Goal: Information Seeking & Learning: Find specific fact

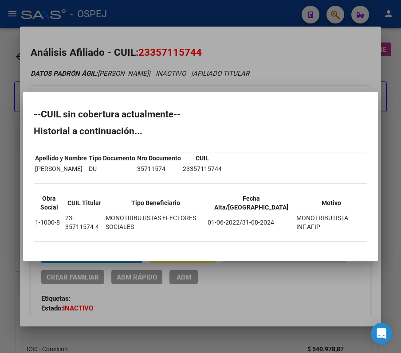
scroll to position [59, 648]
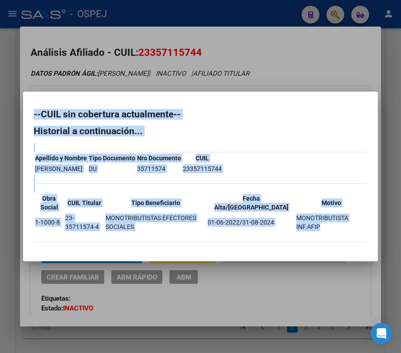
drag, startPoint x: 35, startPoint y: 115, endPoint x: 318, endPoint y: 229, distance: 305.7
click at [318, 229] on div "--CUIL sin cobertura actualmente-- Historial a continuación... Apellido y Nombr…" at bounding box center [200, 180] width 333 height 141
copy div "--CUIL sin cobertura actualmente-- Historial a continuación... Apellido y Nombr…"
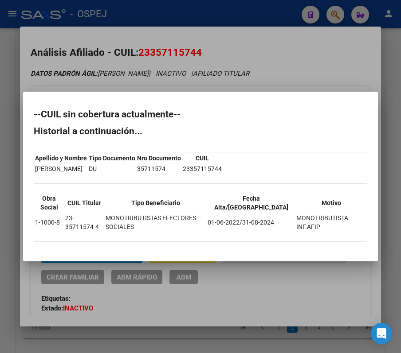
click at [195, 53] on div at bounding box center [200, 176] width 401 height 353
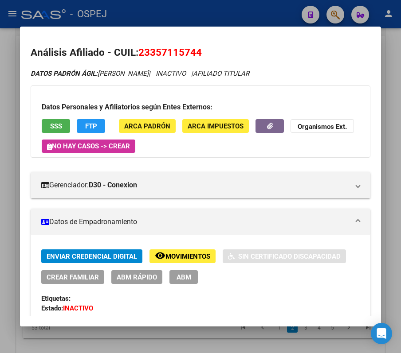
click at [194, 19] on div at bounding box center [200, 176] width 401 height 353
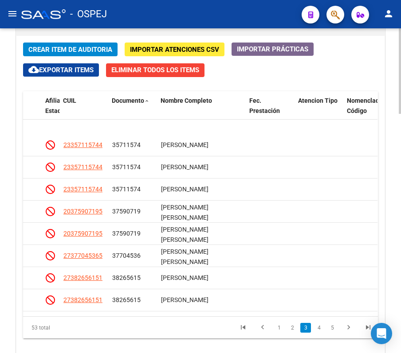
scroll to position [248, 648]
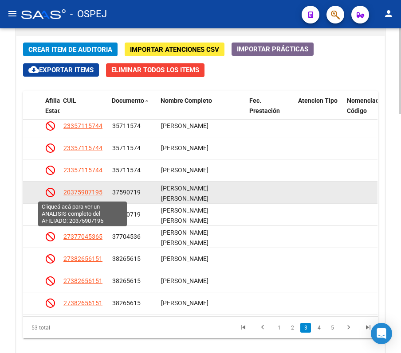
click at [82, 195] on span "20375907195" at bounding box center [82, 192] width 39 height 7
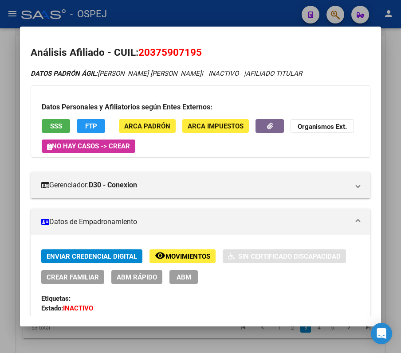
click at [61, 133] on div "Datos Personales y Afiliatorios según Entes Externos: SSS FTP ARCA Padrón ARCA …" at bounding box center [200, 122] width 339 height 72
click at [54, 128] on span "SSS" at bounding box center [56, 126] width 12 height 8
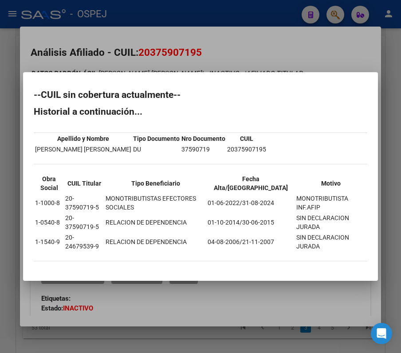
click at [35, 98] on h2 "--CUIL sin cobertura actualmente--" at bounding box center [200, 94] width 333 height 9
drag, startPoint x: 31, startPoint y: 98, endPoint x: 336, endPoint y: 254, distance: 341.9
click at [336, 254] on mat-dialog-content "--CUIL sin cobertura actualmente-- Historial a continuación... Apellido y Nombr…" at bounding box center [200, 176] width 355 height 187
copy div "--CUIL sin cobertura actualmente-- Historial a continuación... Apellido y Nombr…"
click at [305, 29] on div at bounding box center [200, 176] width 401 height 353
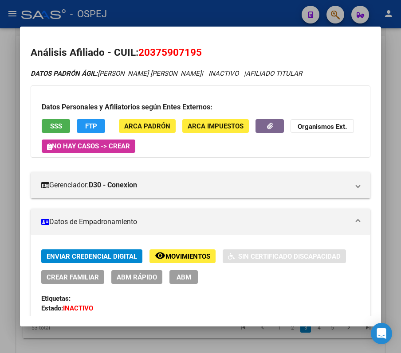
click at [280, 12] on div at bounding box center [200, 176] width 401 height 353
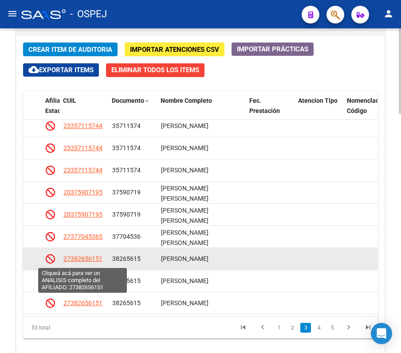
click at [75, 261] on span "27382656151" at bounding box center [82, 258] width 39 height 7
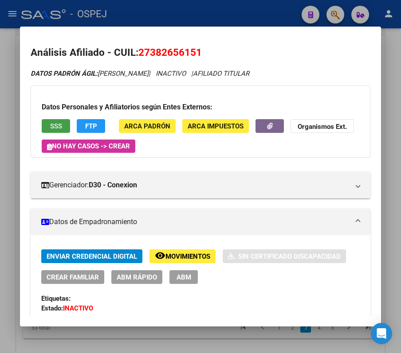
click at [59, 130] on span "SSS" at bounding box center [56, 126] width 12 height 8
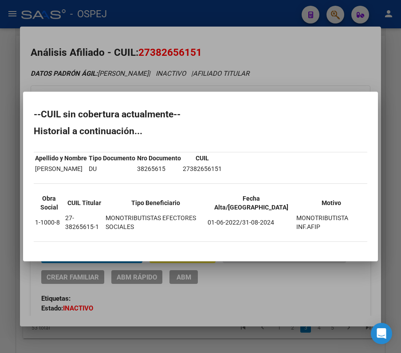
click at [238, 43] on div at bounding box center [200, 176] width 401 height 353
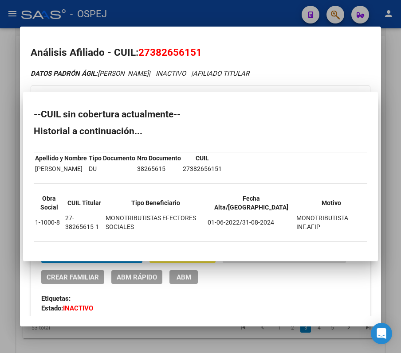
click at [239, 0] on div at bounding box center [200, 176] width 401 height 353
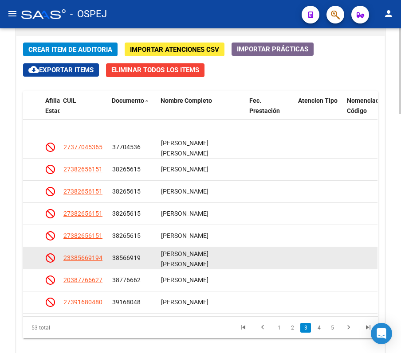
scroll to position [366, 648]
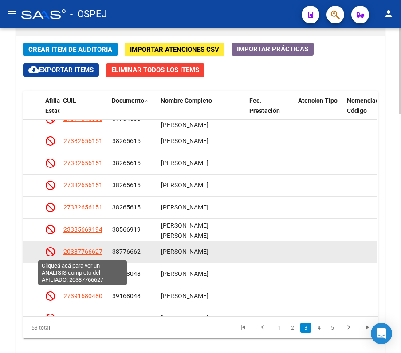
click at [98, 254] on span "20387766627" at bounding box center [82, 251] width 39 height 7
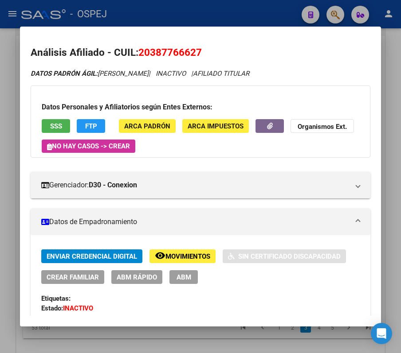
click at [59, 125] on span "SSS" at bounding box center [56, 126] width 12 height 8
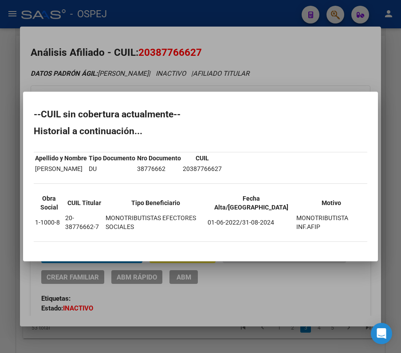
drag, startPoint x: 31, startPoint y: 113, endPoint x: 309, endPoint y: 236, distance: 304.4
click at [309, 236] on mat-dialog-content "--CUIL sin cobertura actualmente-- Historial a continuación... Apellido y Nombr…" at bounding box center [200, 176] width 355 height 148
copy div "--CUIL sin cobertura actualmente-- Historial a continuación... Apellido y Nombr…"
click at [284, 32] on div at bounding box center [200, 176] width 401 height 353
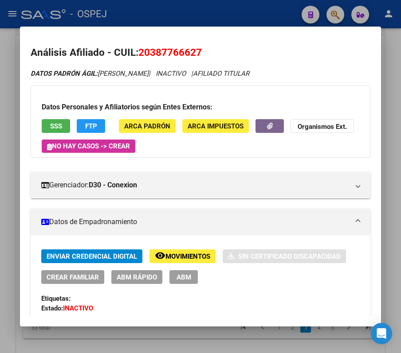
click at [266, 17] on div at bounding box center [200, 176] width 401 height 353
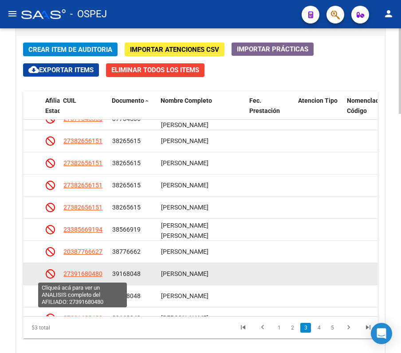
click at [75, 277] on span "27391680480" at bounding box center [82, 273] width 39 height 7
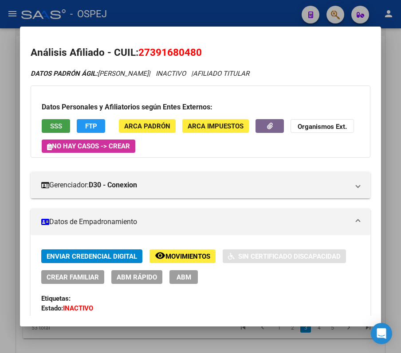
drag, startPoint x: 47, startPoint y: 126, endPoint x: 51, endPoint y: 128, distance: 4.6
click at [51, 128] on button "SSS" at bounding box center [56, 126] width 28 height 14
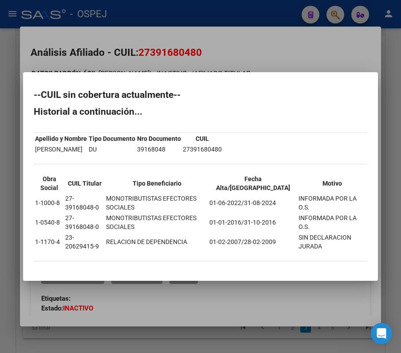
drag, startPoint x: 27, startPoint y: 96, endPoint x: 336, endPoint y: 250, distance: 345.9
click at [336, 250] on mat-dialog-content "--CUIL sin cobertura actualmente-- Historial a continuación... Apellido y Nombr…" at bounding box center [200, 176] width 355 height 187
copy div "--CUIL sin cobertura actualmente-- Historial a continuación... Apellido y Nombr…"
click at [287, 61] on div at bounding box center [200, 176] width 401 height 353
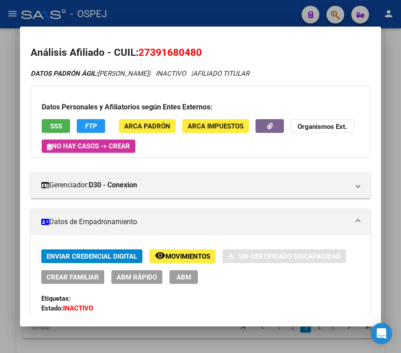
click at [234, 16] on div at bounding box center [200, 176] width 401 height 353
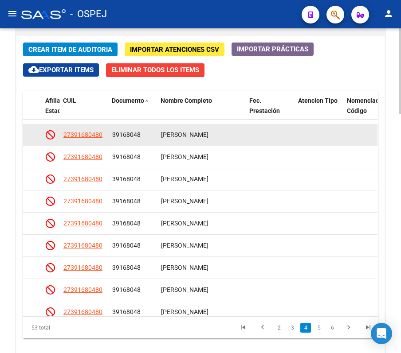
scroll to position [705, 648]
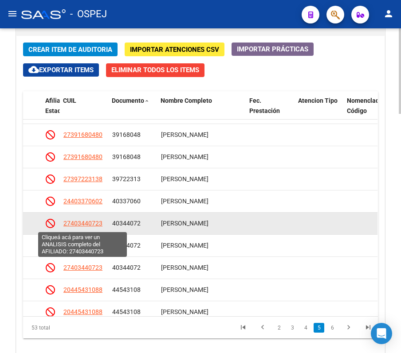
click at [81, 221] on span "27403440723" at bounding box center [82, 223] width 39 height 7
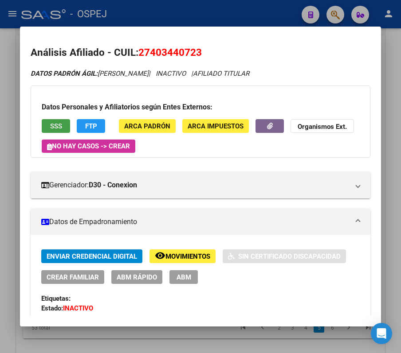
click at [62, 119] on button "SSS" at bounding box center [56, 126] width 28 height 14
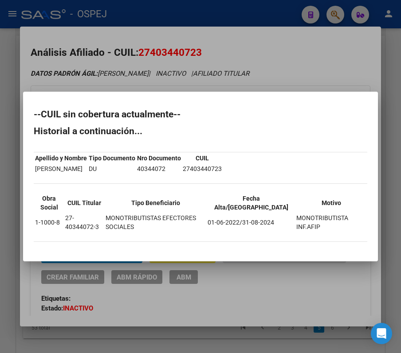
drag, startPoint x: 33, startPoint y: 114, endPoint x: 326, endPoint y: 231, distance: 316.0
click at [326, 231] on mat-dialog-content "--CUIL sin cobertura actualmente-- Historial a continuación... Apellido y Nombr…" at bounding box center [200, 176] width 355 height 148
copy div "--CUIL sin cobertura actualmente-- Historial a continuación... Apellido y Nombr…"
drag, startPoint x: 196, startPoint y: 65, endPoint x: 196, endPoint y: 52, distance: 12.4
click at [196, 59] on div at bounding box center [200, 176] width 401 height 353
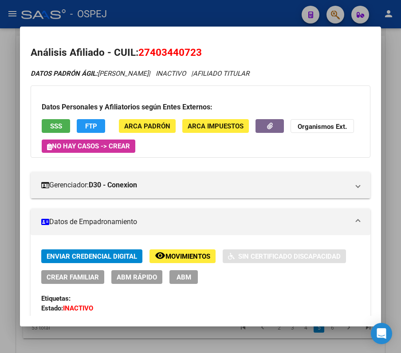
click at [207, 20] on div at bounding box center [200, 176] width 401 height 353
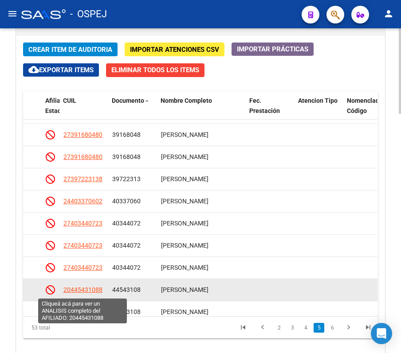
click at [92, 293] on span "20445431088" at bounding box center [82, 289] width 39 height 7
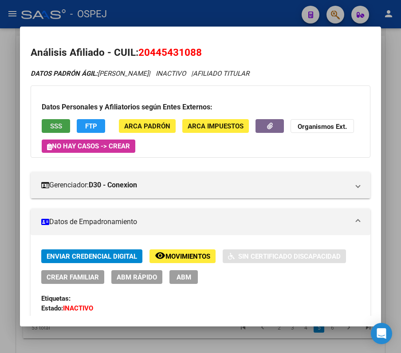
click at [60, 120] on button "SSS" at bounding box center [56, 126] width 28 height 14
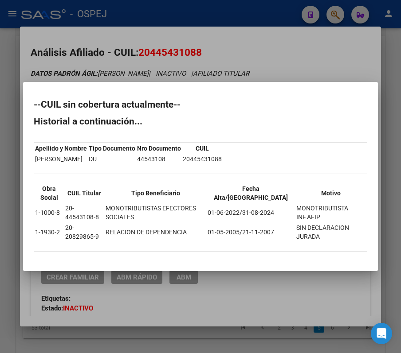
drag, startPoint x: 27, startPoint y: 101, endPoint x: 321, endPoint y: 240, distance: 324.9
click at [321, 240] on mat-dialog-content "--CUIL sin cobertura actualmente-- Historial a continuación... Apellido y Nombr…" at bounding box center [200, 177] width 355 height 168
copy div "--CUIL sin cobertura actualmente-- Historial a continuación... Apellido y Nombr…"
click at [261, 47] on div at bounding box center [200, 176] width 401 height 353
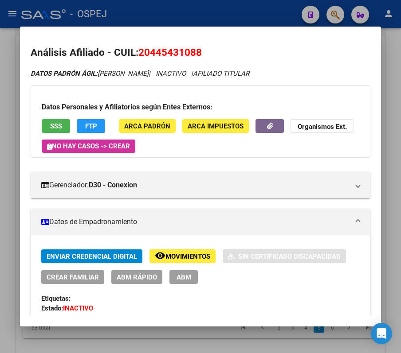
click at [259, 10] on div at bounding box center [200, 176] width 401 height 353
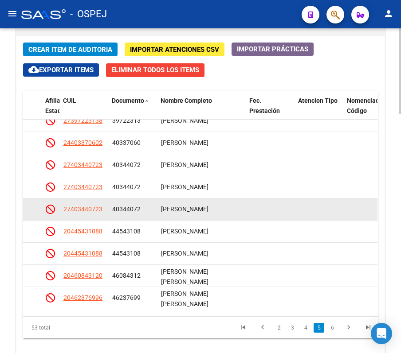
scroll to position [764, 648]
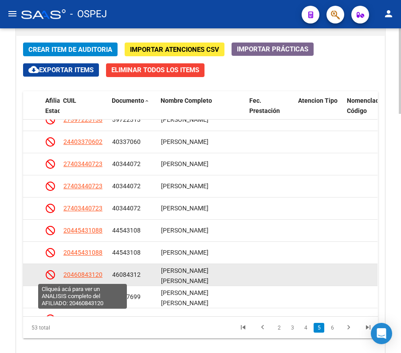
click at [93, 275] on span "20460843120" at bounding box center [82, 274] width 39 height 7
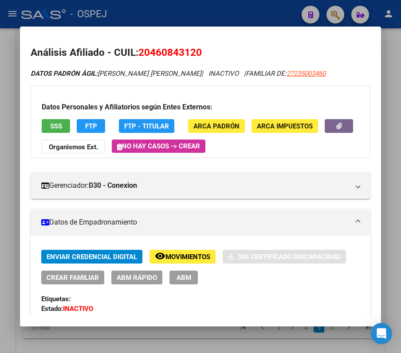
click at [53, 118] on div "Datos Personales y Afiliatorios según Entes Externos: SSS FTP FTP - Titular ARC…" at bounding box center [200, 122] width 339 height 73
click at [57, 124] on span "SSS" at bounding box center [56, 126] width 12 height 8
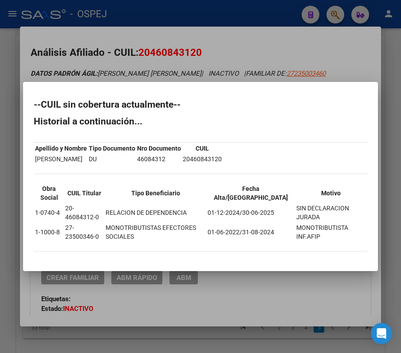
drag, startPoint x: 36, startPoint y: 102, endPoint x: 54, endPoint y: 112, distance: 20.4
click at [54, 112] on div "--CUIL sin cobertura actualmente-- Historial a continuación... Apellido y Nombr…" at bounding box center [200, 180] width 333 height 160
drag, startPoint x: 32, startPoint y: 104, endPoint x: 339, endPoint y: 233, distance: 332.7
click at [339, 233] on mat-dialog-content "--CUIL sin cobertura actualmente-- Historial a continuación... Apellido y Nombr…" at bounding box center [200, 177] width 355 height 168
copy div "--CUIL sin cobertura actualmente-- Historial a continuación... Apellido y Nombr…"
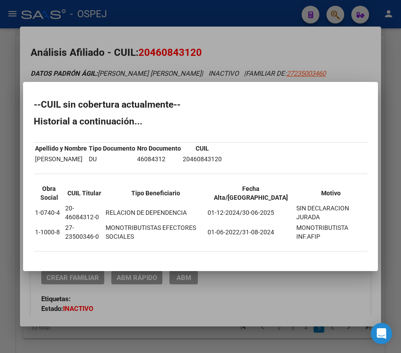
click at [263, 61] on div at bounding box center [200, 176] width 401 height 353
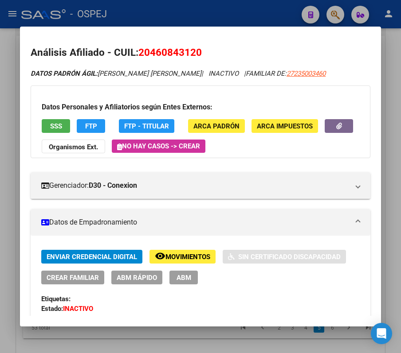
click at [238, 13] on div at bounding box center [200, 176] width 401 height 353
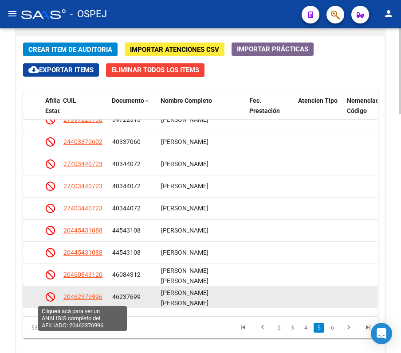
click at [75, 295] on span "20462376996" at bounding box center [82, 296] width 39 height 7
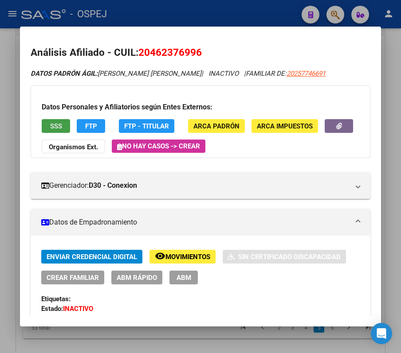
click at [57, 126] on span "SSS" at bounding box center [56, 126] width 12 height 8
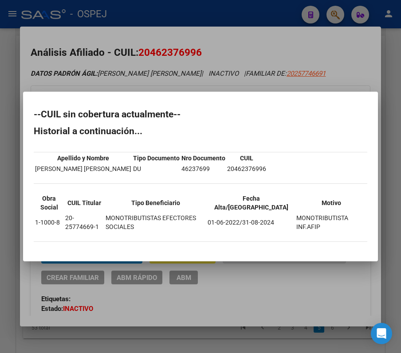
drag, startPoint x: 28, startPoint y: 116, endPoint x: 321, endPoint y: 231, distance: 314.8
click at [321, 231] on mat-dialog-content "--CUIL sin cobertura actualmente-- Historial a continuación... Apellido y Nombr…" at bounding box center [200, 176] width 355 height 148
copy div "--CUIL sin cobertura actualmente-- Historial a continuación... Apellido y Nombr…"
click at [230, 50] on div at bounding box center [200, 176] width 401 height 353
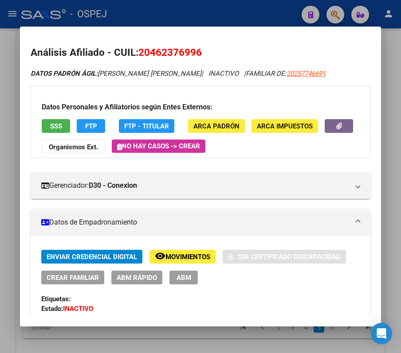
click at [165, 16] on div at bounding box center [200, 176] width 401 height 353
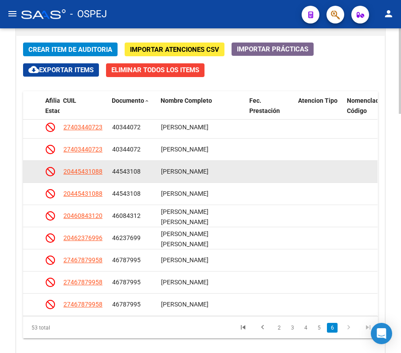
scroll to position [882, 648]
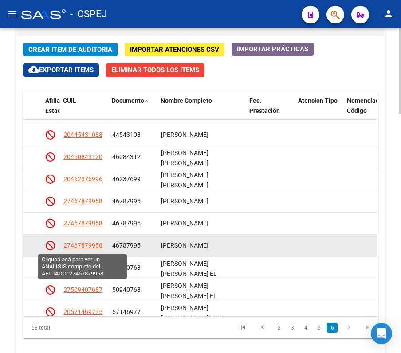
click at [89, 247] on span "27467879958" at bounding box center [82, 245] width 39 height 7
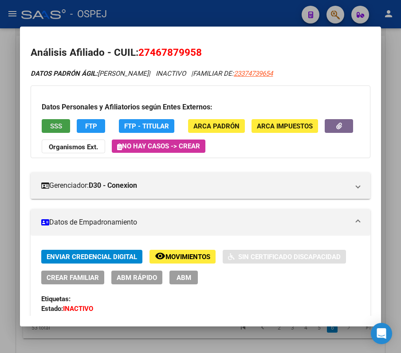
click at [62, 128] on button "SSS" at bounding box center [56, 126] width 28 height 14
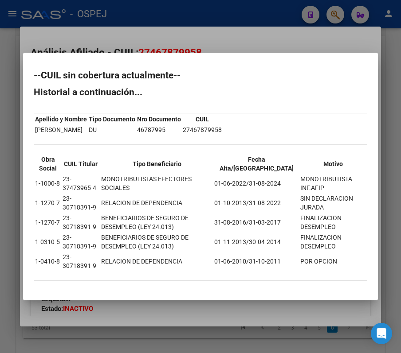
drag, startPoint x: 32, startPoint y: 79, endPoint x: 327, endPoint y: 260, distance: 346.2
click at [327, 260] on mat-dialog-content "--CUIL sin cobertura actualmente-- Historial a continuación... Apellido y Nombr…" at bounding box center [200, 176] width 355 height 226
click at [327, 260] on td "POR OPCION" at bounding box center [333, 261] width 66 height 19
drag, startPoint x: 333, startPoint y: 261, endPoint x: 27, endPoint y: 67, distance: 362.1
click at [27, 67] on mat-dialog-content "--CUIL sin cobertura actualmente-- Historial a continuación... Apellido y Nombr…" at bounding box center [200, 176] width 355 height 226
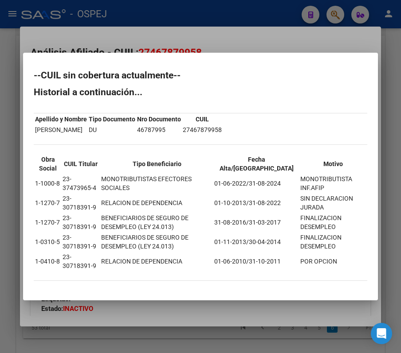
copy div "--CUIL sin cobertura actualmente-- Historial a continuación... Apellido y Nombr…"
click at [325, 45] on div at bounding box center [200, 176] width 401 height 353
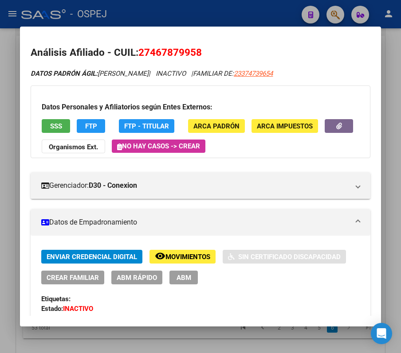
click at [129, 20] on div at bounding box center [200, 176] width 401 height 353
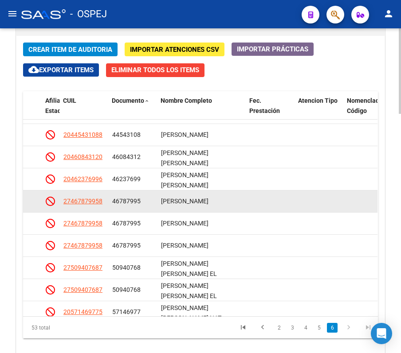
scroll to position [1, 0]
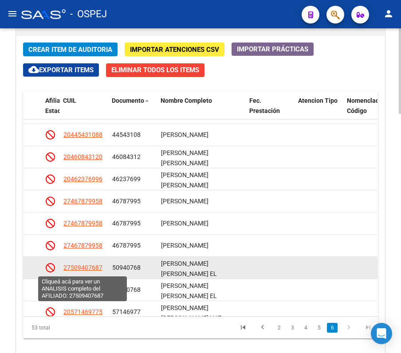
click at [93, 267] on span "27509407687" at bounding box center [82, 267] width 39 height 7
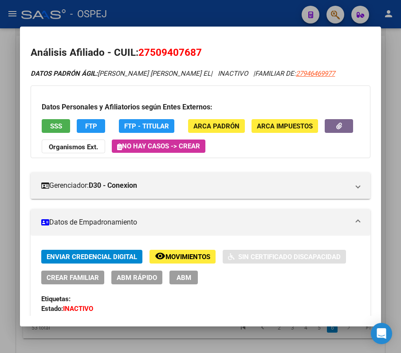
click at [54, 126] on span "SSS" at bounding box center [56, 126] width 12 height 8
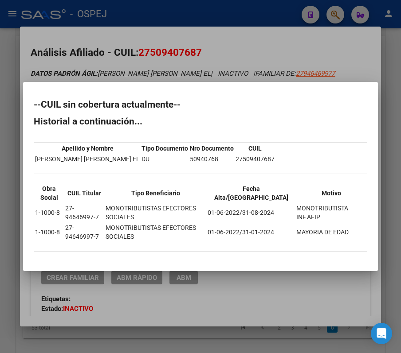
drag, startPoint x: 31, startPoint y: 107, endPoint x: 369, endPoint y: 242, distance: 363.4
click at [369, 242] on mat-dialog-content "--CUIL sin cobertura actualmente-- Historial a continuación... Apellido y Nombr…" at bounding box center [200, 177] width 355 height 168
copy div "--CUIL sin cobertura actualmente-- Historial a continuación... Apellido y Nombr…"
click at [336, 28] on div at bounding box center [200, 176] width 401 height 353
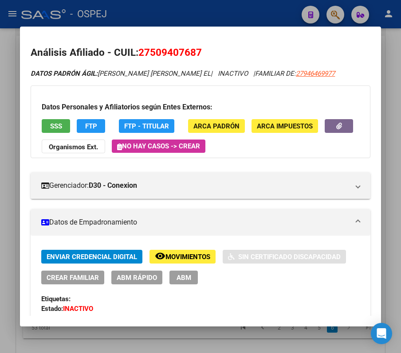
click at [324, 22] on div at bounding box center [200, 176] width 401 height 353
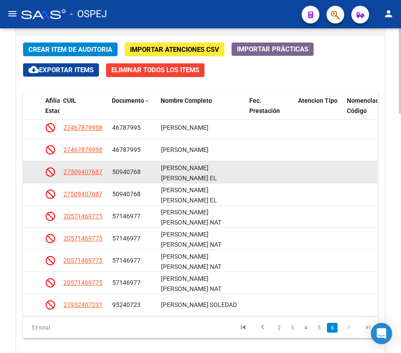
scroll to position [990, 648]
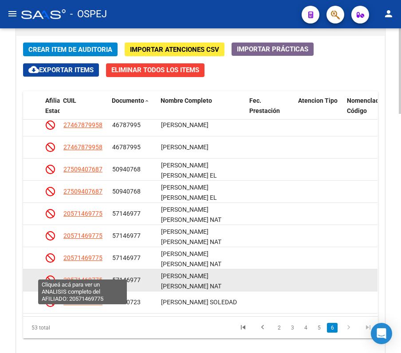
click at [81, 277] on span "20571469775" at bounding box center [82, 280] width 39 height 7
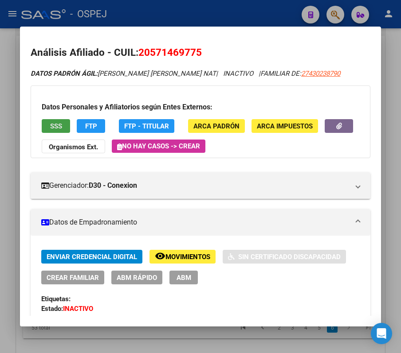
click at [49, 130] on button "SSS" at bounding box center [56, 126] width 28 height 14
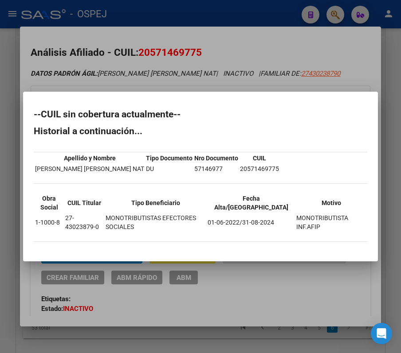
drag, startPoint x: 29, startPoint y: 119, endPoint x: 330, endPoint y: 224, distance: 318.7
click at [330, 224] on mat-dialog-content "--CUIL sin cobertura actualmente-- Historial a continuación... Apellido y Nombr…" at bounding box center [200, 176] width 355 height 148
click at [251, 9] on div at bounding box center [200, 176] width 401 height 353
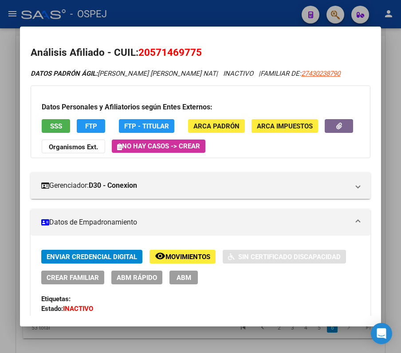
click at [251, 9] on div at bounding box center [200, 176] width 401 height 353
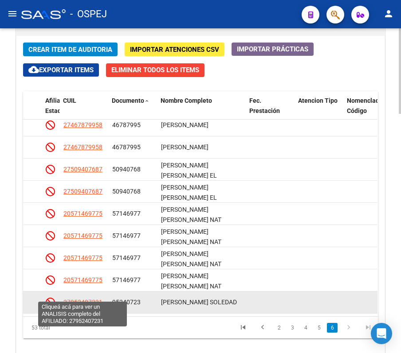
click at [71, 299] on span "27952407231" at bounding box center [82, 302] width 39 height 7
type textarea "27952407231"
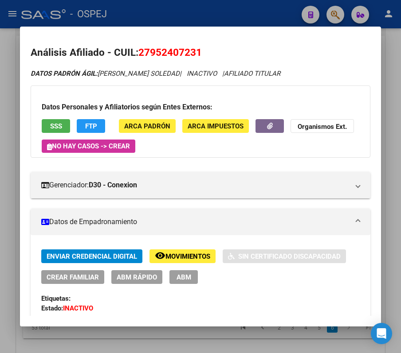
click at [51, 124] on span "SSS" at bounding box center [56, 126] width 12 height 8
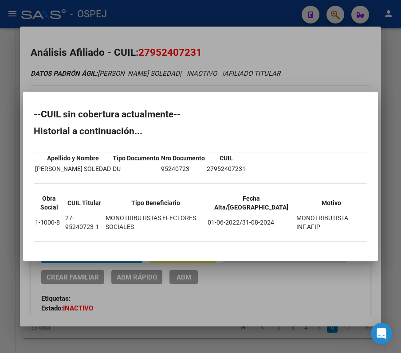
drag, startPoint x: 32, startPoint y: 107, endPoint x: 337, endPoint y: 224, distance: 326.6
click at [337, 224] on mat-dialog-content "--CUIL sin cobertura actualmente-- Historial a continuación... Apellido y Nombr…" at bounding box center [200, 176] width 355 height 148
click at [212, 58] on div at bounding box center [200, 176] width 401 height 353
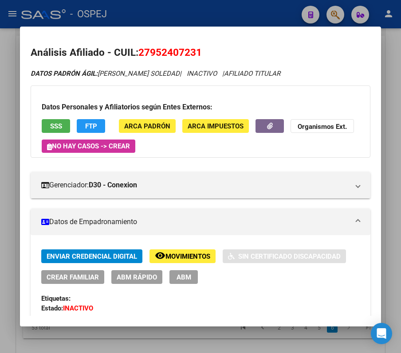
click at [204, 18] on div at bounding box center [200, 176] width 401 height 353
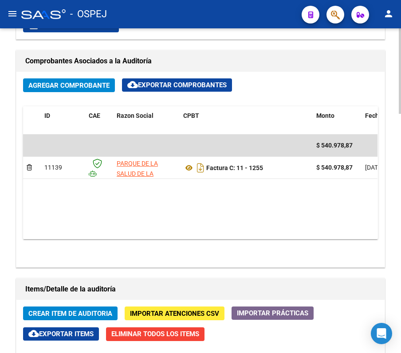
scroll to position [532, 0]
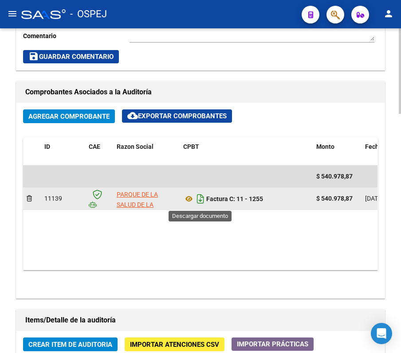
click at [199, 202] on icon "Descargar documento" at bounding box center [201, 199] width 12 height 14
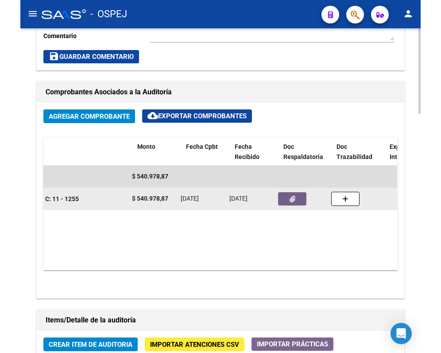
scroll to position [0, 210]
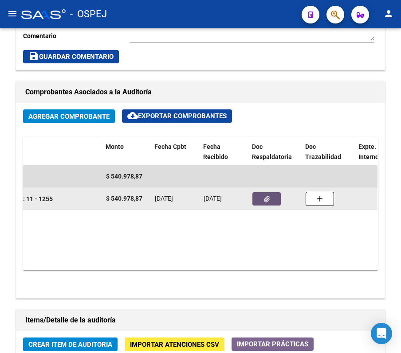
click at [261, 203] on button "button" at bounding box center [266, 198] width 28 height 13
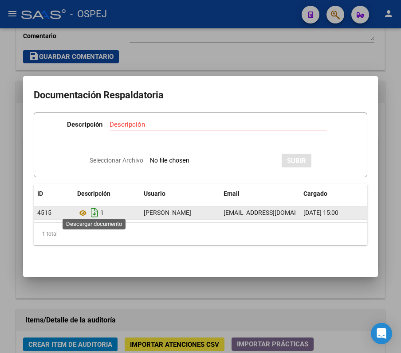
click at [93, 207] on icon "Descargar documento" at bounding box center [95, 213] width 12 height 14
click at [84, 208] on icon at bounding box center [83, 213] width 12 height 11
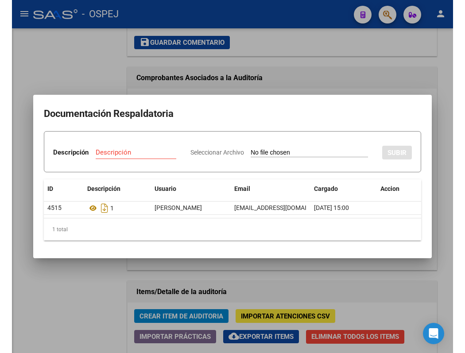
scroll to position [518, 0]
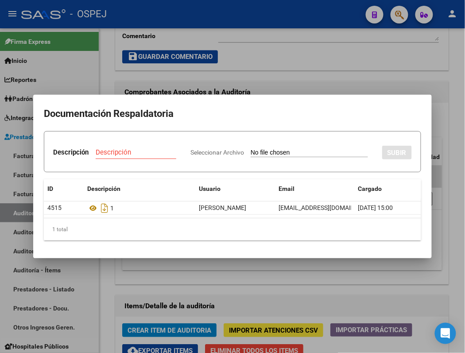
click at [356, 64] on div at bounding box center [232, 176] width 465 height 353
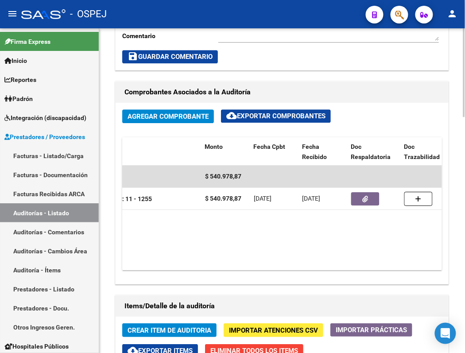
drag, startPoint x: 357, startPoint y: 71, endPoint x: 350, endPoint y: 59, distance: 13.8
click at [350, 59] on div "Cambiar de área a esta auditoría Area * Hospitales de Autogestión Seleccionar a…" at bounding box center [282, 6] width 333 height 128
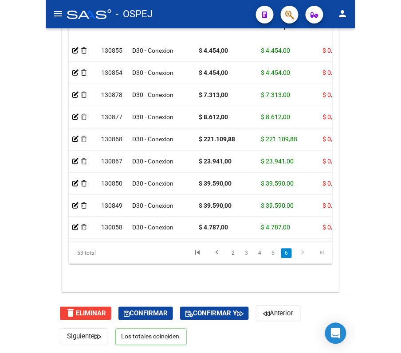
scroll to position [901, 0]
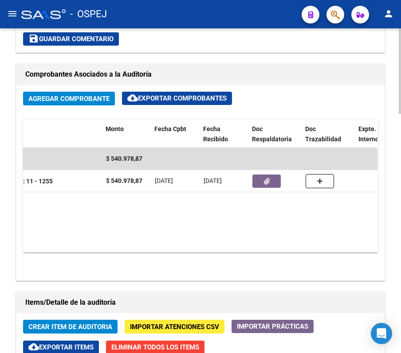
scroll to position [551, 0]
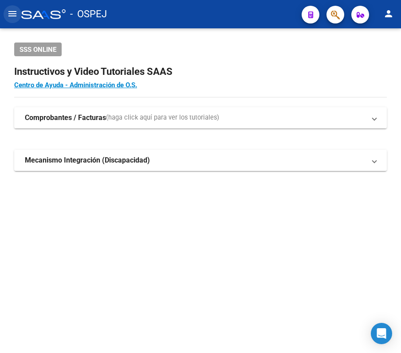
click at [13, 9] on mat-icon "menu" at bounding box center [12, 13] width 11 height 11
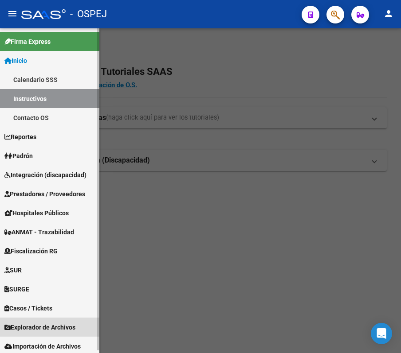
click at [41, 332] on span "Explorador de Archivos" at bounding box center [39, 328] width 71 height 10
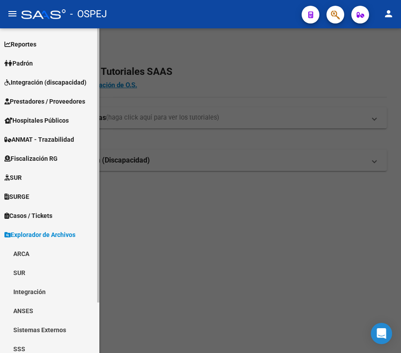
scroll to position [59, 0]
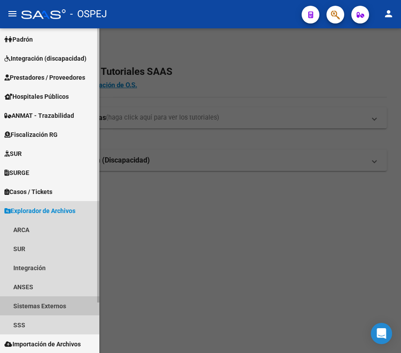
click at [41, 302] on link "Sistemas Externos" at bounding box center [49, 305] width 99 height 19
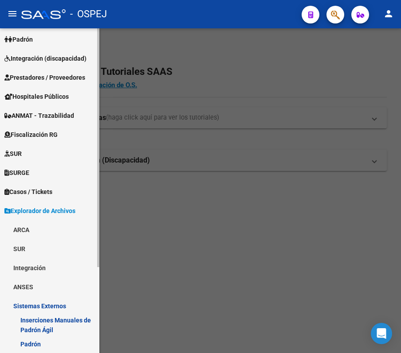
scroll to position [117, 0]
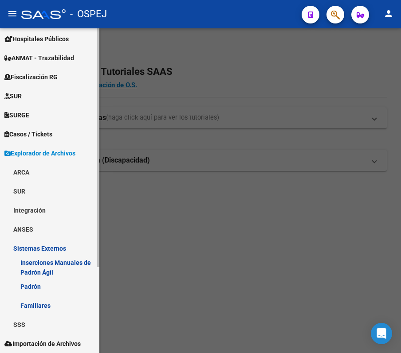
click at [41, 302] on link "Familiares" at bounding box center [49, 305] width 99 height 19
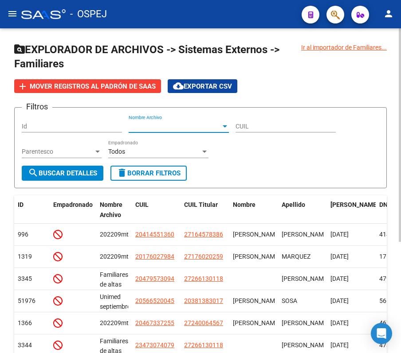
click at [176, 129] on span "Nombre Archivo" at bounding box center [175, 127] width 92 height 8
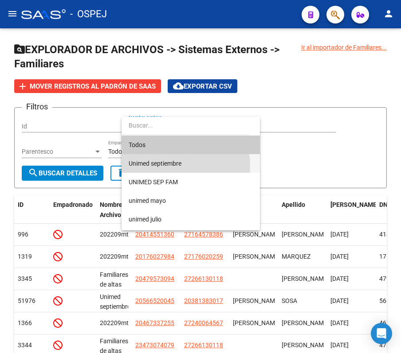
click at [174, 166] on span "Unimed septiembre" at bounding box center [191, 163] width 124 height 19
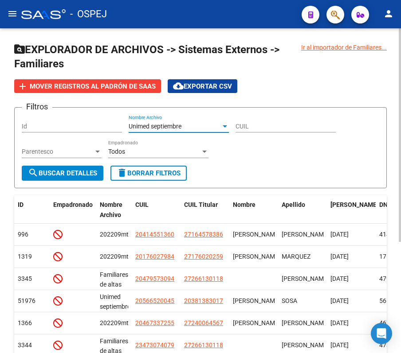
click at [64, 175] on span "search Buscar Detalles" at bounding box center [62, 173] width 69 height 8
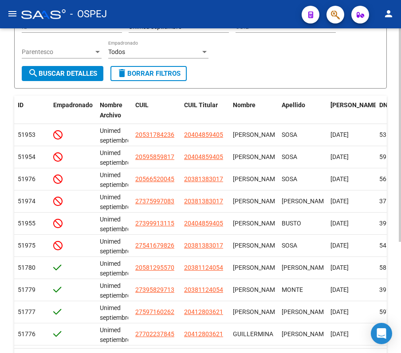
scroll to position [118, 0]
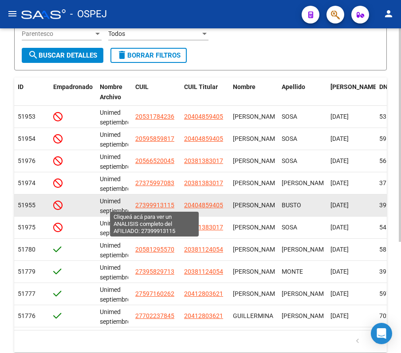
click at [149, 207] on span "27399913115" at bounding box center [154, 205] width 39 height 7
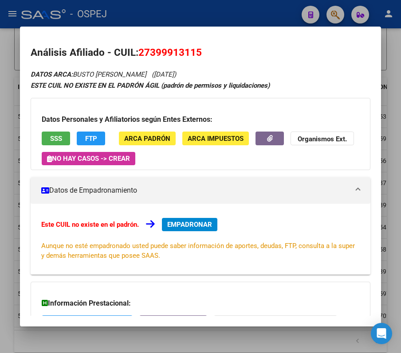
click at [259, 21] on div at bounding box center [200, 176] width 401 height 353
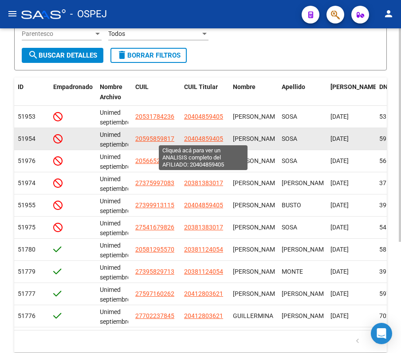
click at [188, 136] on span "20404859405" at bounding box center [203, 138] width 39 height 7
type textarea "20404859405"
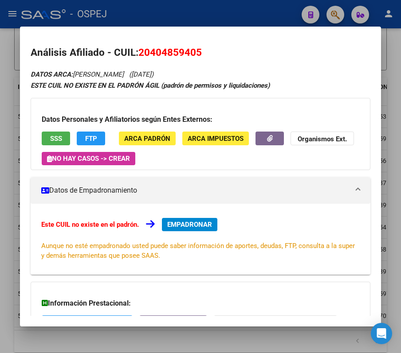
click at [238, 9] on div at bounding box center [200, 176] width 401 height 353
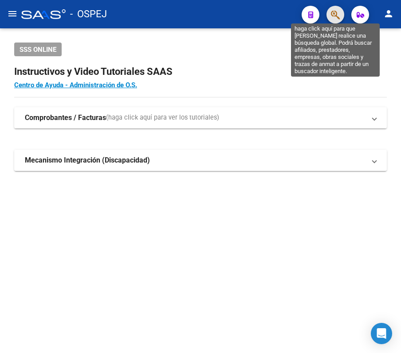
click at [336, 19] on icon "button" at bounding box center [335, 15] width 9 height 10
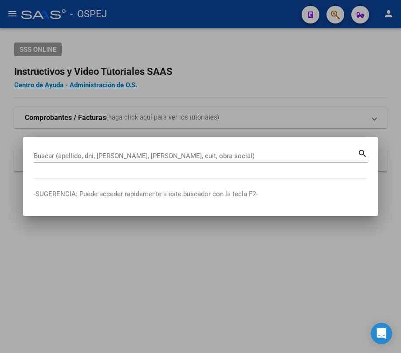
paste input "38138301"
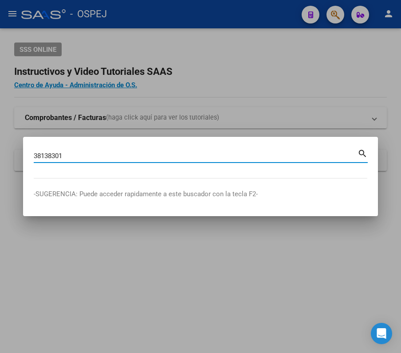
type input "38138301"
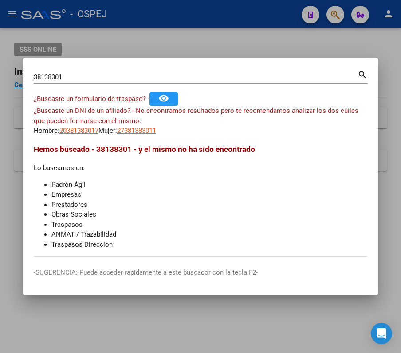
drag, startPoint x: 126, startPoint y: 138, endPoint x: 139, endPoint y: 135, distance: 13.3
click at [126, 138] on mat-dialog-content "38138301 Buscar (apellido, dni, cuil, nro traspaso, cuit, obra social) search ¿…" at bounding box center [200, 163] width 355 height 188
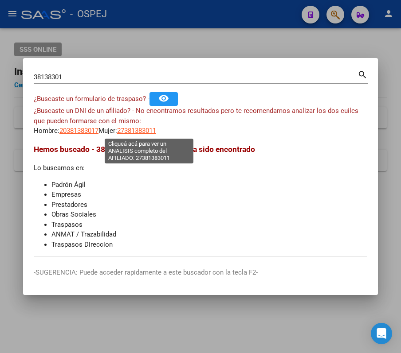
click at [154, 129] on span "27381383011" at bounding box center [136, 131] width 39 height 8
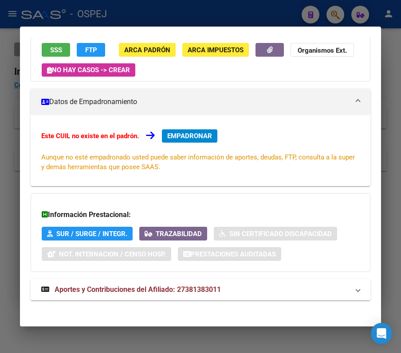
scroll to position [94, 0]
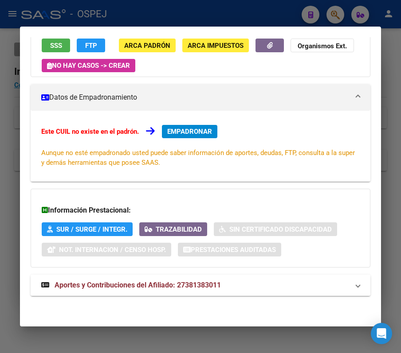
click at [142, 278] on mat-expansion-panel-header "Aportes y Contribuciones del Afiliado: 27381383011" at bounding box center [200, 285] width 339 height 21
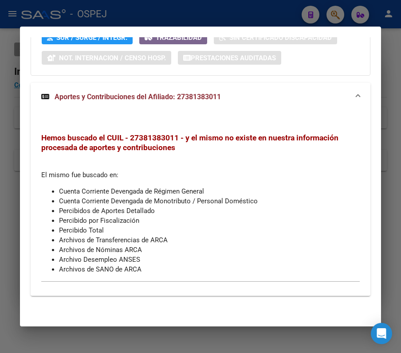
scroll to position [0, 0]
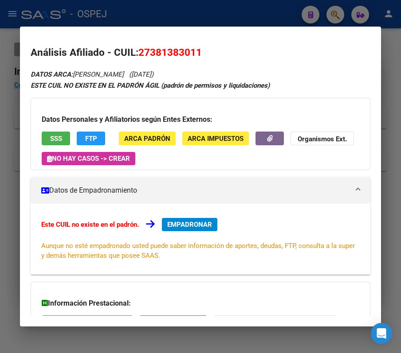
click at [142, 19] on div at bounding box center [200, 176] width 401 height 353
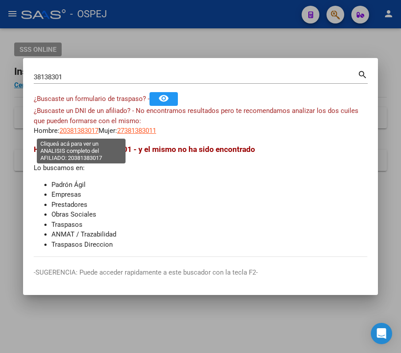
click at [67, 133] on span "20381383017" at bounding box center [78, 131] width 39 height 8
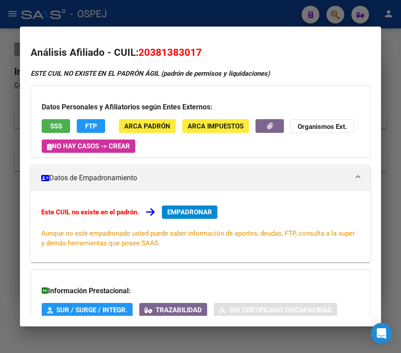
drag, startPoint x: 225, startPoint y: 7, endPoint x: 219, endPoint y: 2, distance: 7.9
click at [222, 4] on div at bounding box center [200, 176] width 401 height 353
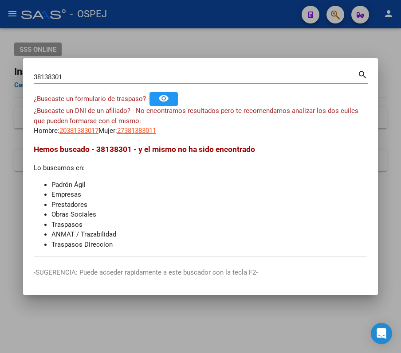
click at [155, 125] on div "¿Buscaste un DNI de un afiliado? - No encontramos resultados pero te recomendam…" at bounding box center [200, 121] width 333 height 30
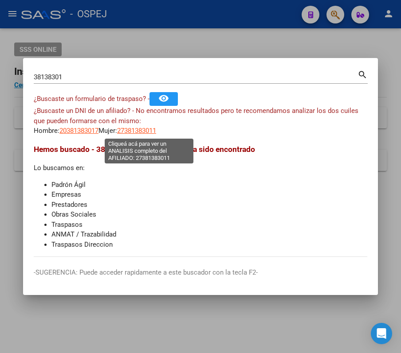
click at [156, 133] on span "27381383011" at bounding box center [136, 131] width 39 height 8
type textarea "27381383011"
